Goal: Find contact information: Find contact information

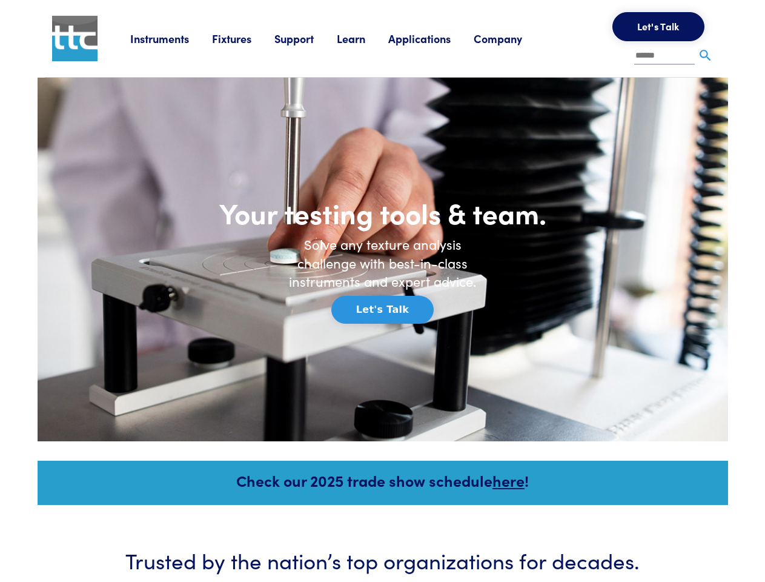
click at [382, 291] on h6 "Solve any texture analysis challenge with best-in-class instruments and expert …" at bounding box center [383, 263] width 206 height 56
click at [171, 38] on link "Instruments" at bounding box center [171, 38] width 82 height 15
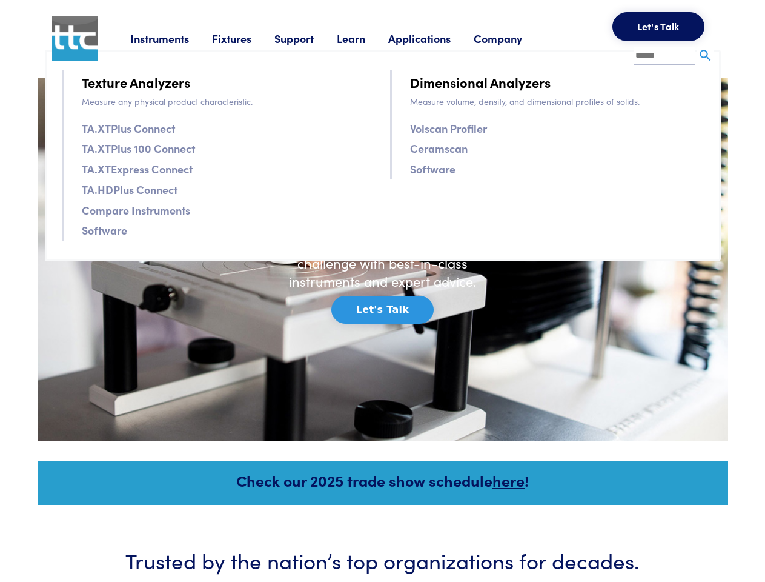
click at [245, 38] on link "Fixtures" at bounding box center [243, 38] width 62 height 15
click at [308, 38] on link "Support" at bounding box center [305, 38] width 62 height 15
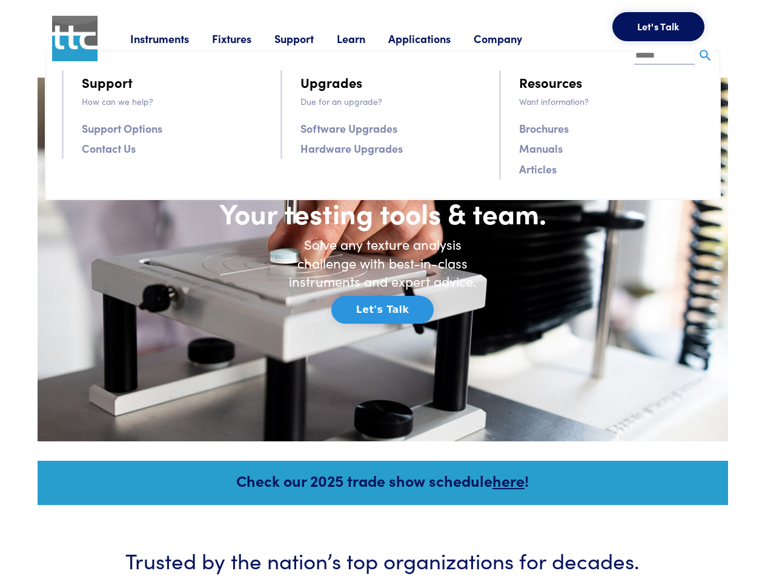
click at [366, 38] on link "Learn" at bounding box center [363, 38] width 52 height 15
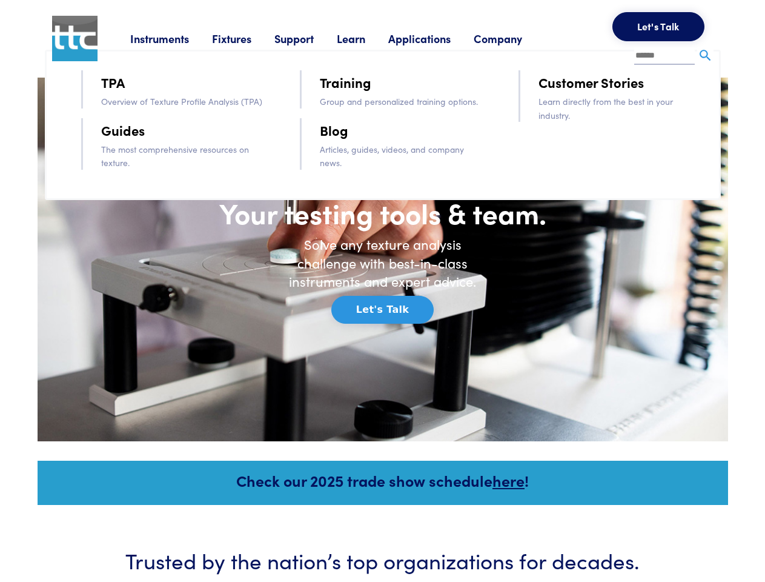
click at [436, 38] on link "Applications" at bounding box center [430, 38] width 85 height 15
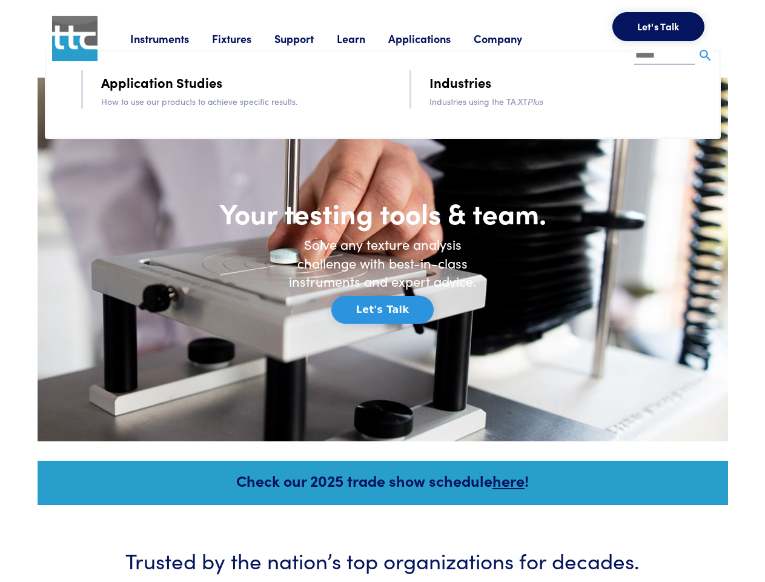
click at [514, 38] on link "Company" at bounding box center [509, 38] width 71 height 15
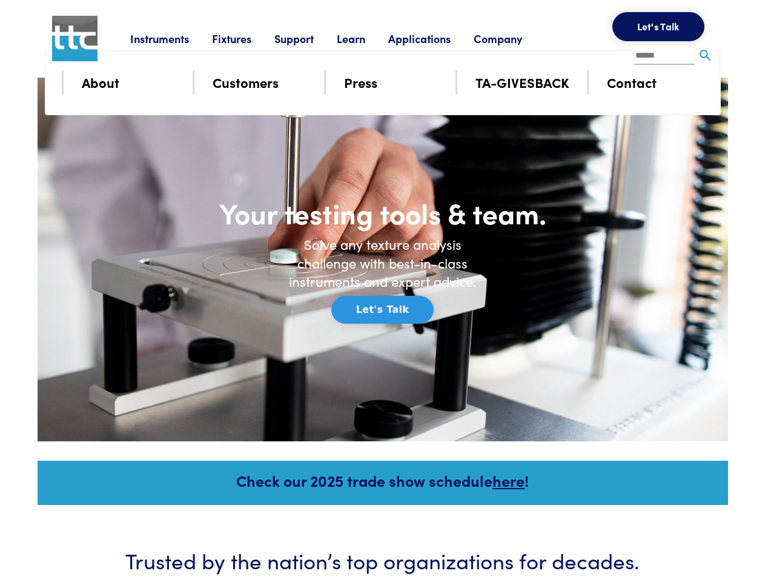
click at [659, 27] on button "Let's Talk" at bounding box center [659, 26] width 92 height 29
click at [0, 0] on div "**********" at bounding box center [0, 0] width 0 height 0
